Goal: Transaction & Acquisition: Purchase product/service

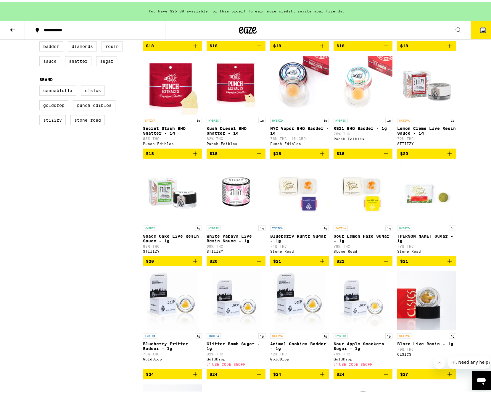
click at [488, 31] on button "12" at bounding box center [483, 28] width 25 height 18
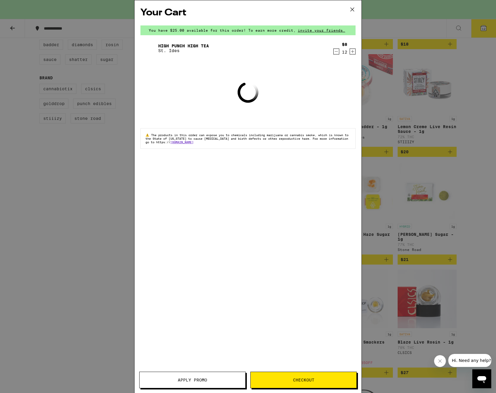
click at [336, 54] on icon "Decrement" at bounding box center [335, 51] width 5 height 7
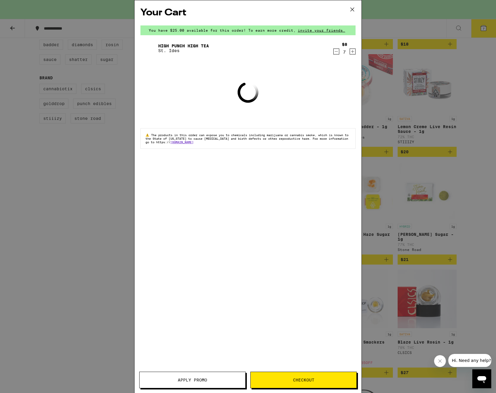
click at [336, 54] on icon "Decrement" at bounding box center [335, 51] width 5 height 7
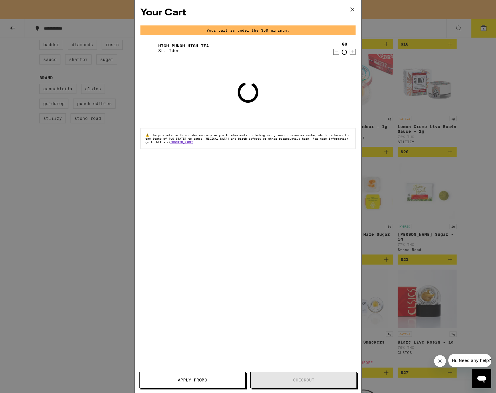
click at [336, 54] on icon "Decrement" at bounding box center [335, 51] width 5 height 7
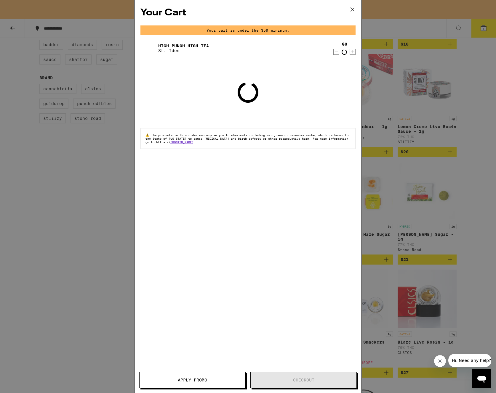
click at [336, 54] on icon "Decrement" at bounding box center [335, 51] width 5 height 7
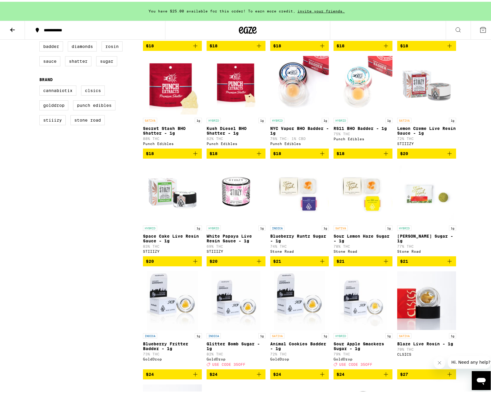
click at [19, 32] on button at bounding box center [12, 28] width 25 height 19
